Goal: Transaction & Acquisition: Purchase product/service

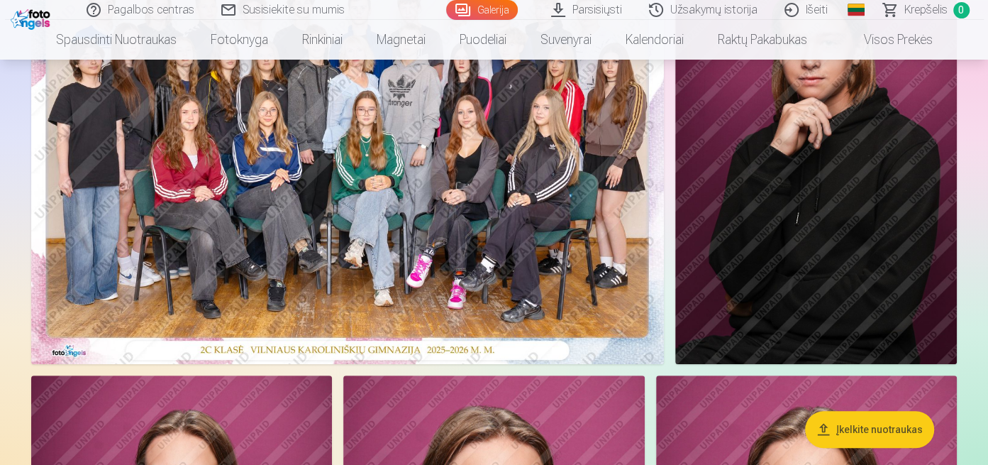
scroll to position [213, 0]
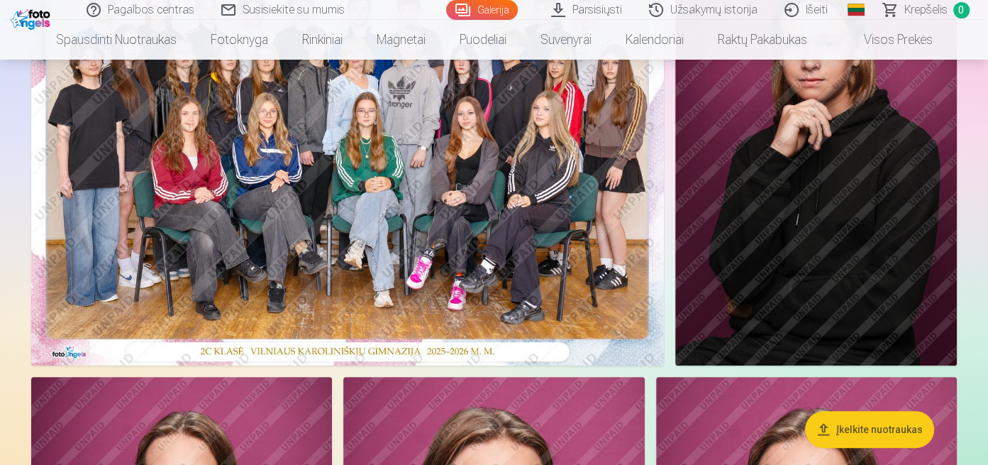
click at [435, 206] on img at bounding box center [347, 154] width 633 height 422
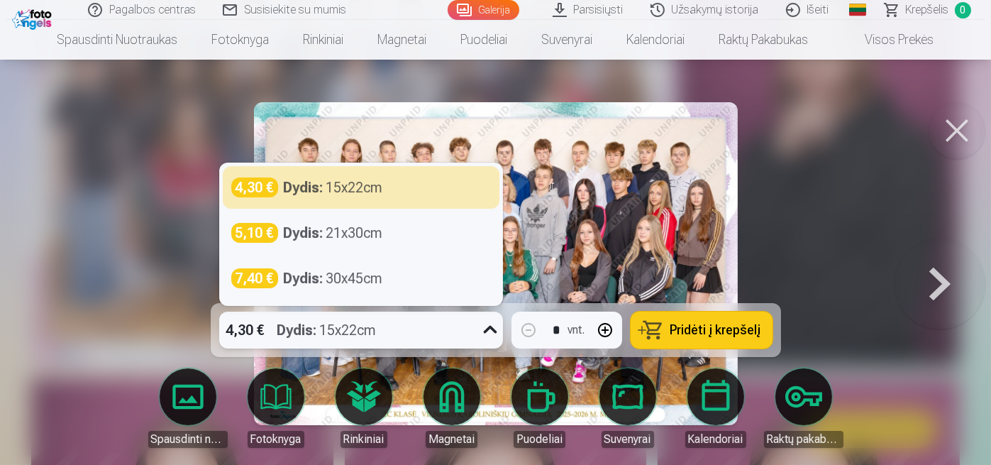
click at [490, 333] on icon at bounding box center [489, 330] width 13 height 8
click at [490, 333] on icon at bounding box center [490, 330] width 23 height 23
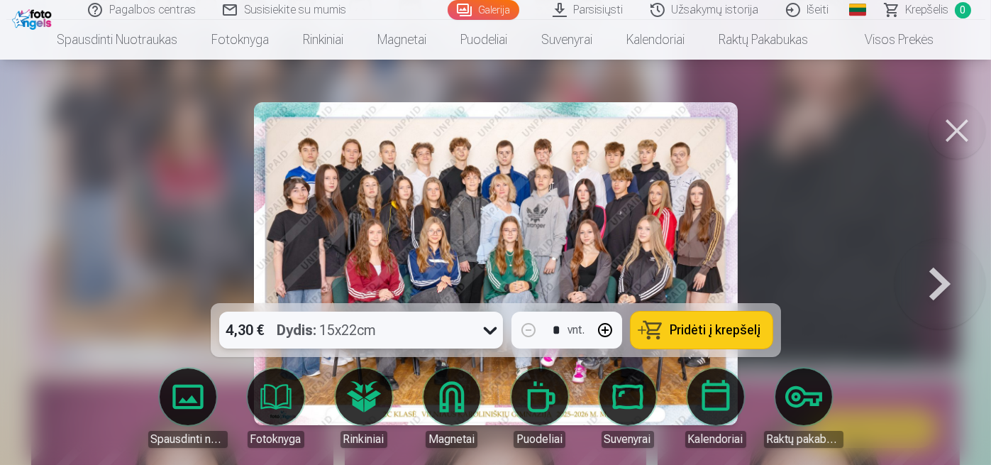
click at [722, 333] on span "Pridėti į krepšelį" at bounding box center [716, 330] width 91 height 13
click at [954, 126] on button at bounding box center [957, 130] width 57 height 57
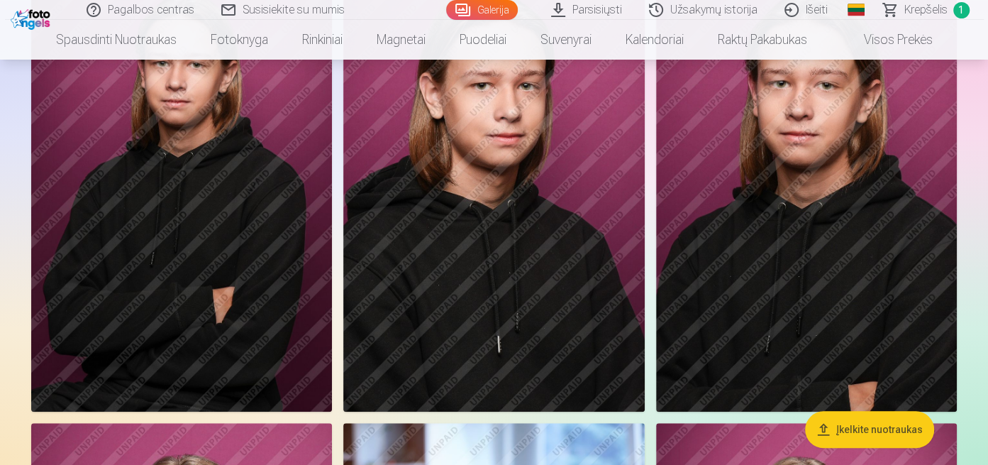
scroll to position [568, 0]
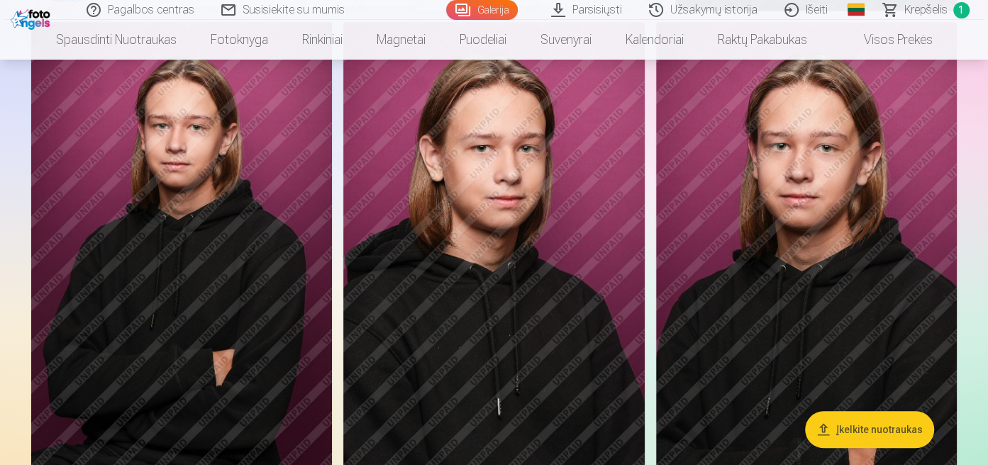
click at [795, 276] on img at bounding box center [806, 248] width 301 height 452
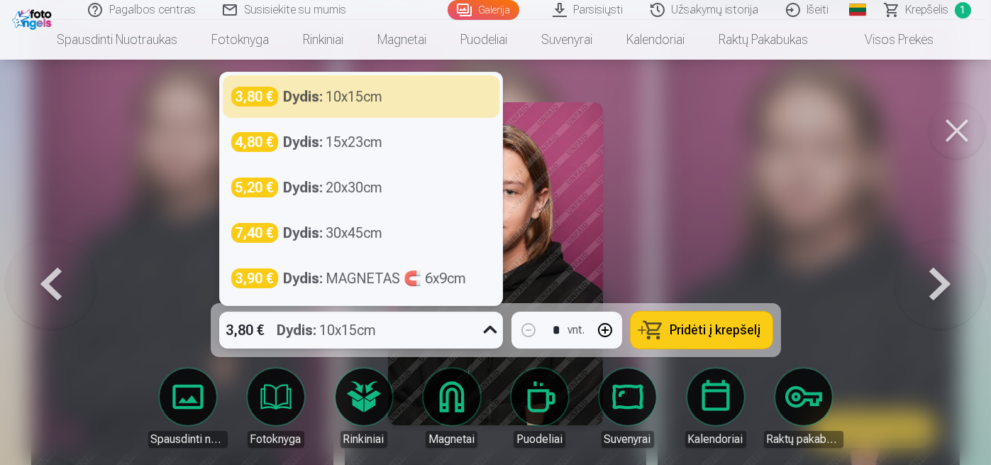
click at [492, 326] on icon at bounding box center [490, 330] width 23 height 23
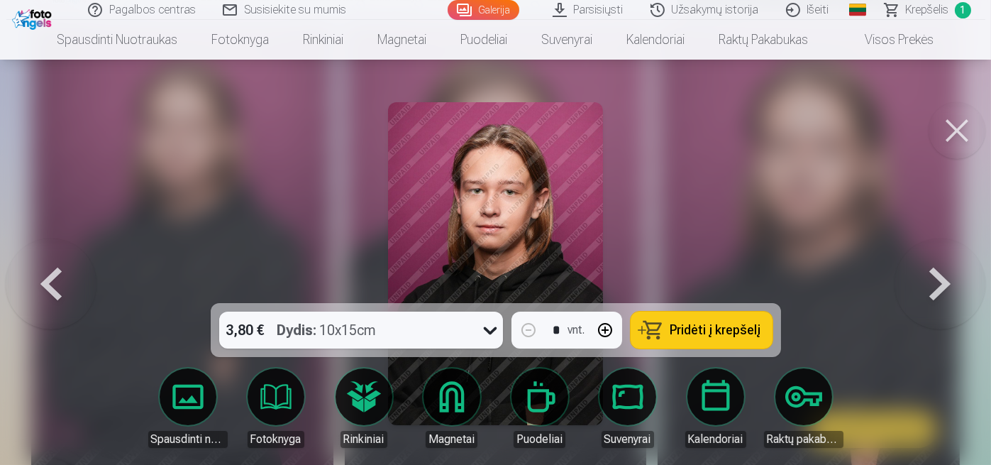
click at [749, 184] on div at bounding box center [495, 232] width 991 height 465
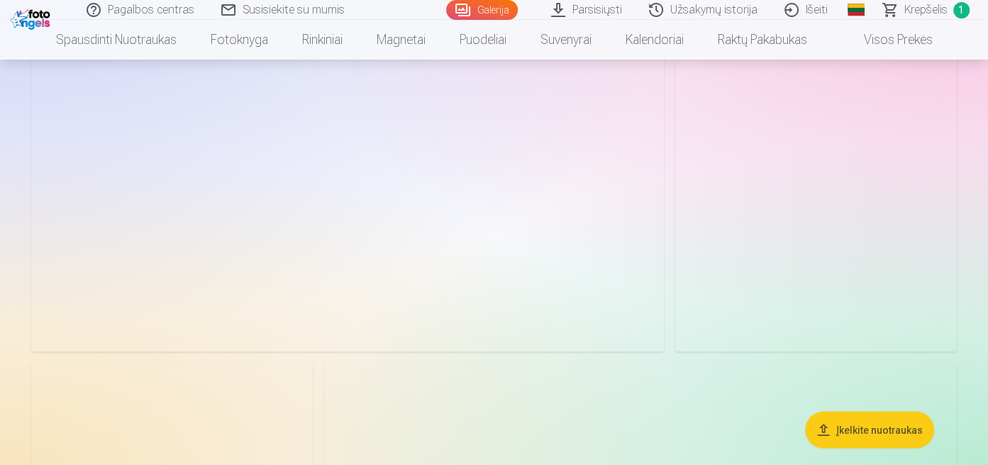
scroll to position [1845, 0]
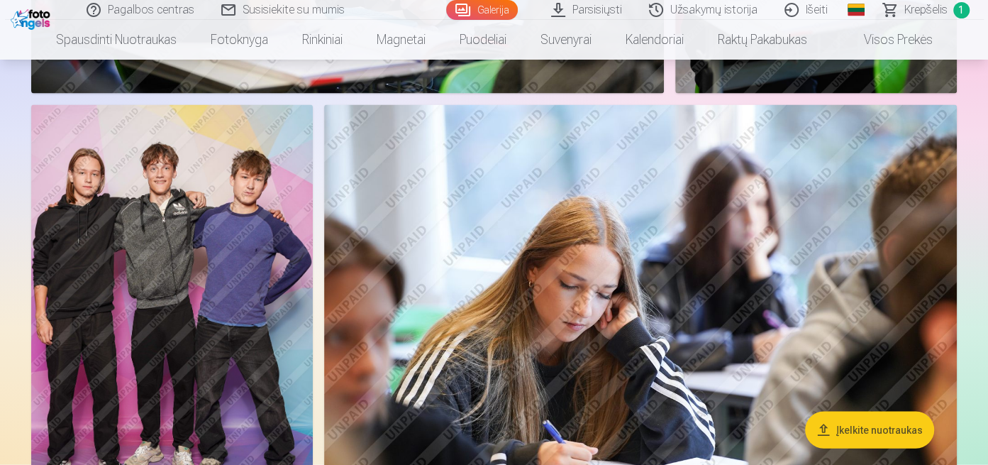
click at [225, 258] on img at bounding box center [172, 316] width 282 height 422
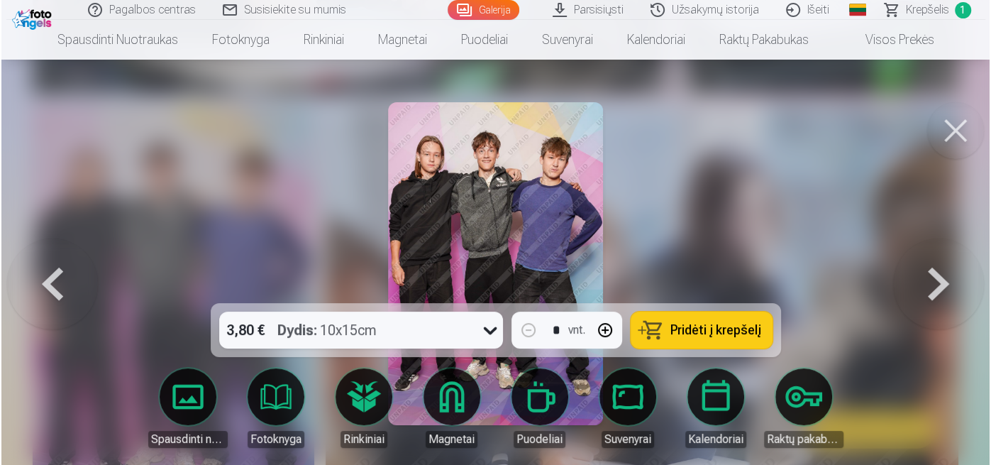
scroll to position [1849, 0]
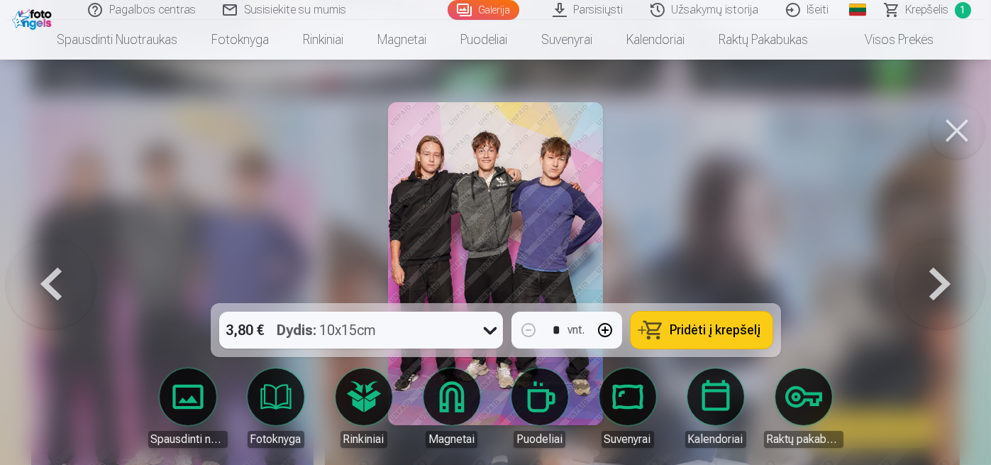
click at [954, 127] on button at bounding box center [957, 130] width 57 height 57
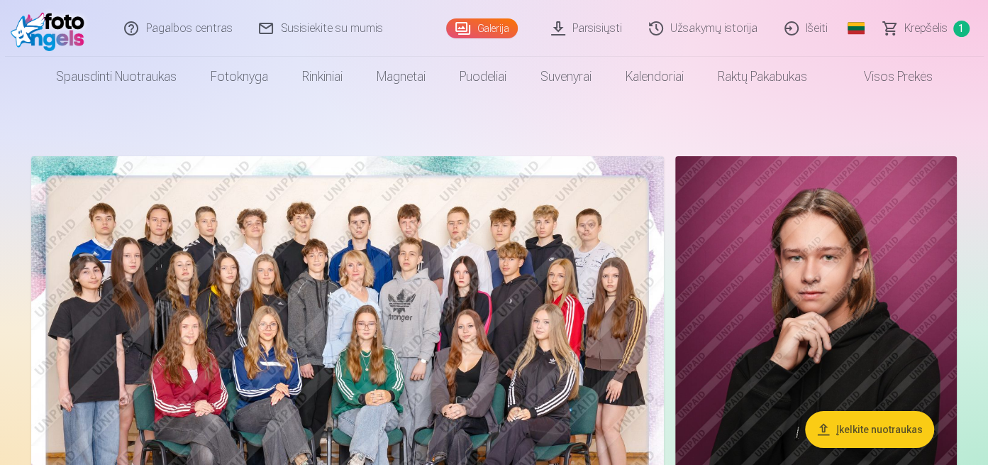
scroll to position [142, 0]
